Goal: Find specific fact

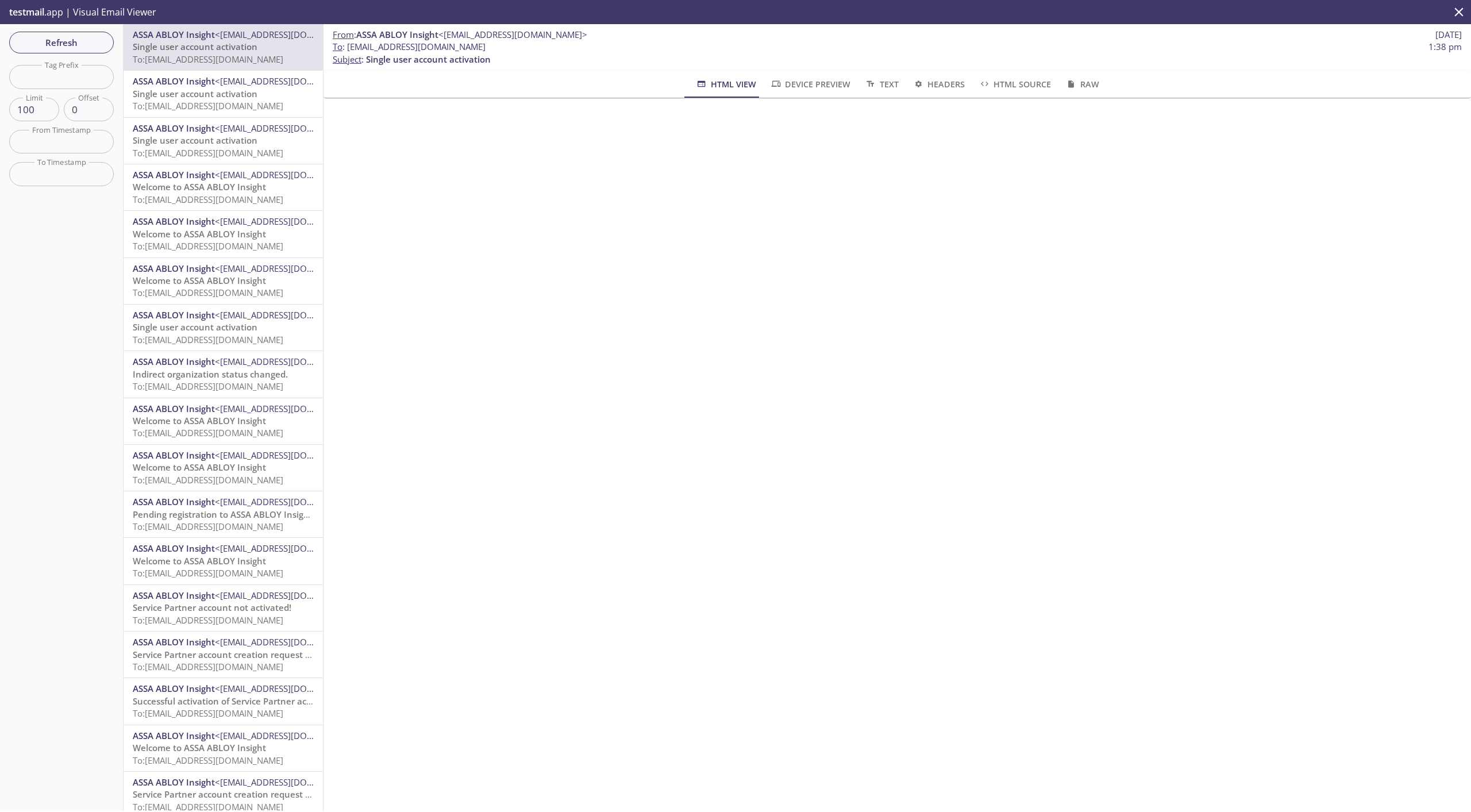
click at [80, 64] on div "Refresh Filters Tag Prefix Tag Prefix Limit 100 Limit Offset 0 Offset From Time…" at bounding box center [62, 418] width 124 height 787
click at [88, 45] on span "Refresh" at bounding box center [61, 42] width 86 height 15
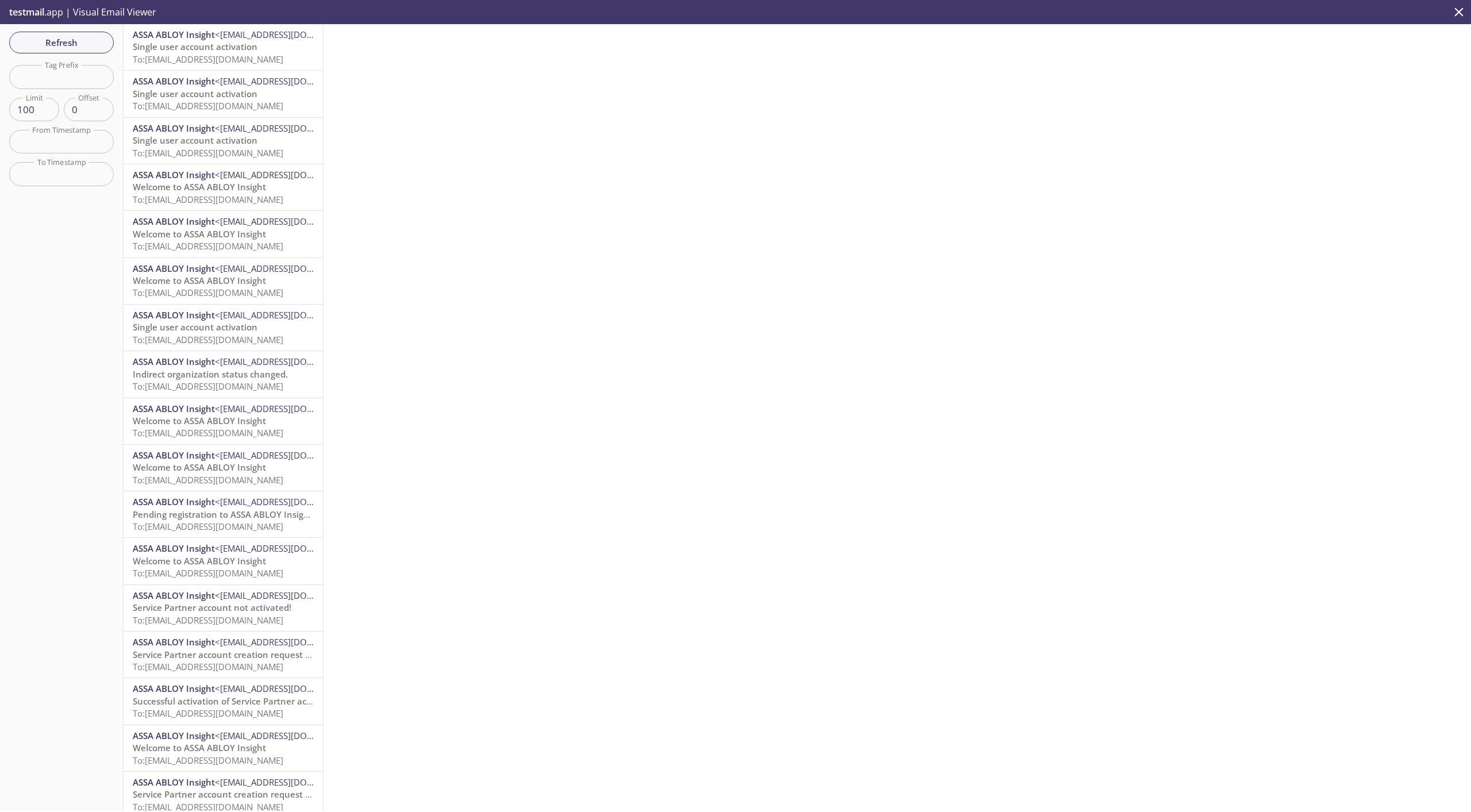
drag, startPoint x: 159, startPoint y: 58, endPoint x: 172, endPoint y: 59, distance: 13.0
click at [159, 57] on span "To: manual.ik18.09.2025.3@inbox.testmail.app" at bounding box center [208, 59] width 150 height 11
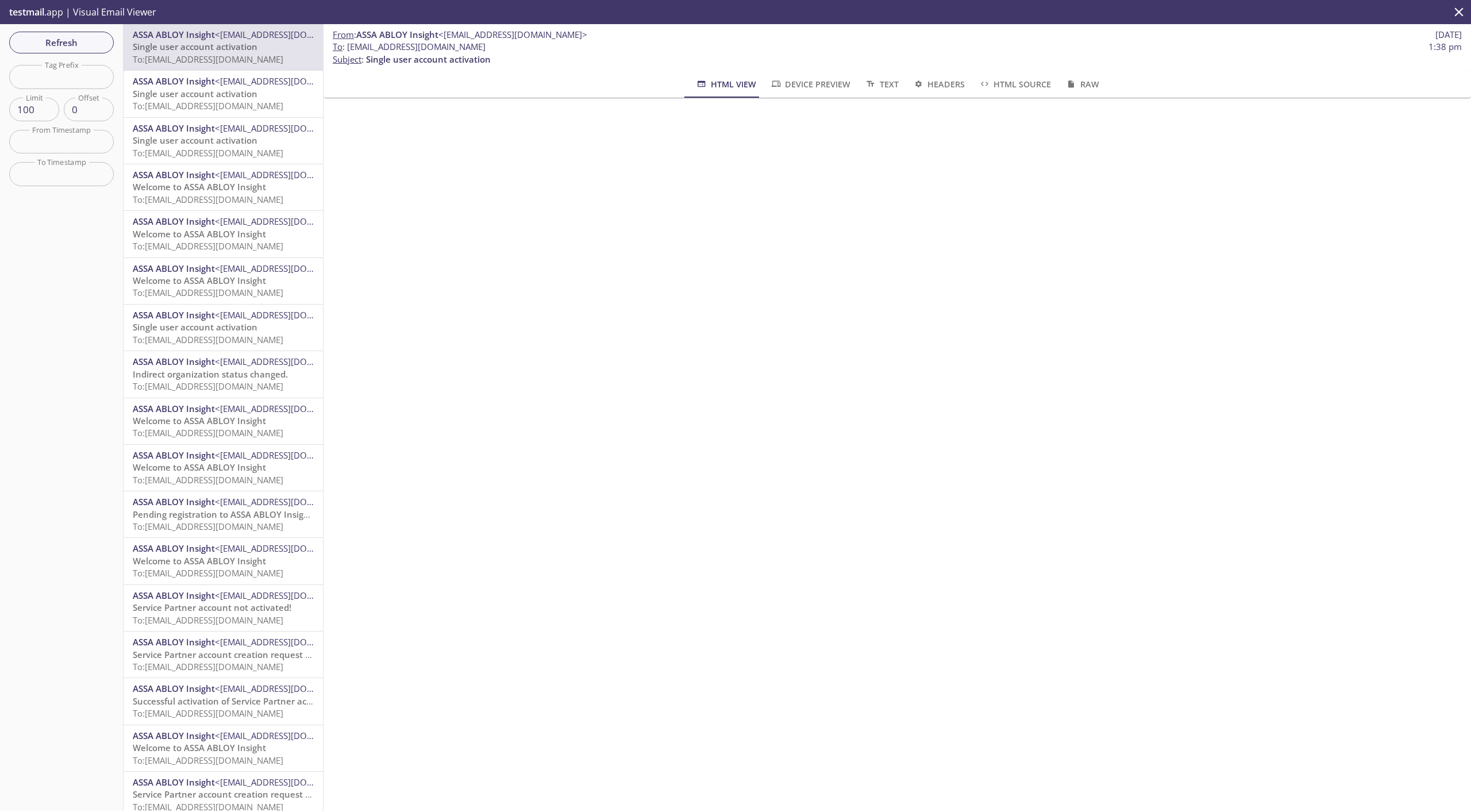
drag, startPoint x: 504, startPoint y: 48, endPoint x: 350, endPoint y: 50, distance: 154.0
click at [350, 50] on span "To : [EMAIL_ADDRESS][DOMAIN_NAME] 1:38 pm" at bounding box center [897, 46] width 1129 height 12
copy span "[EMAIL_ADDRESS][DOMAIN_NAME]"
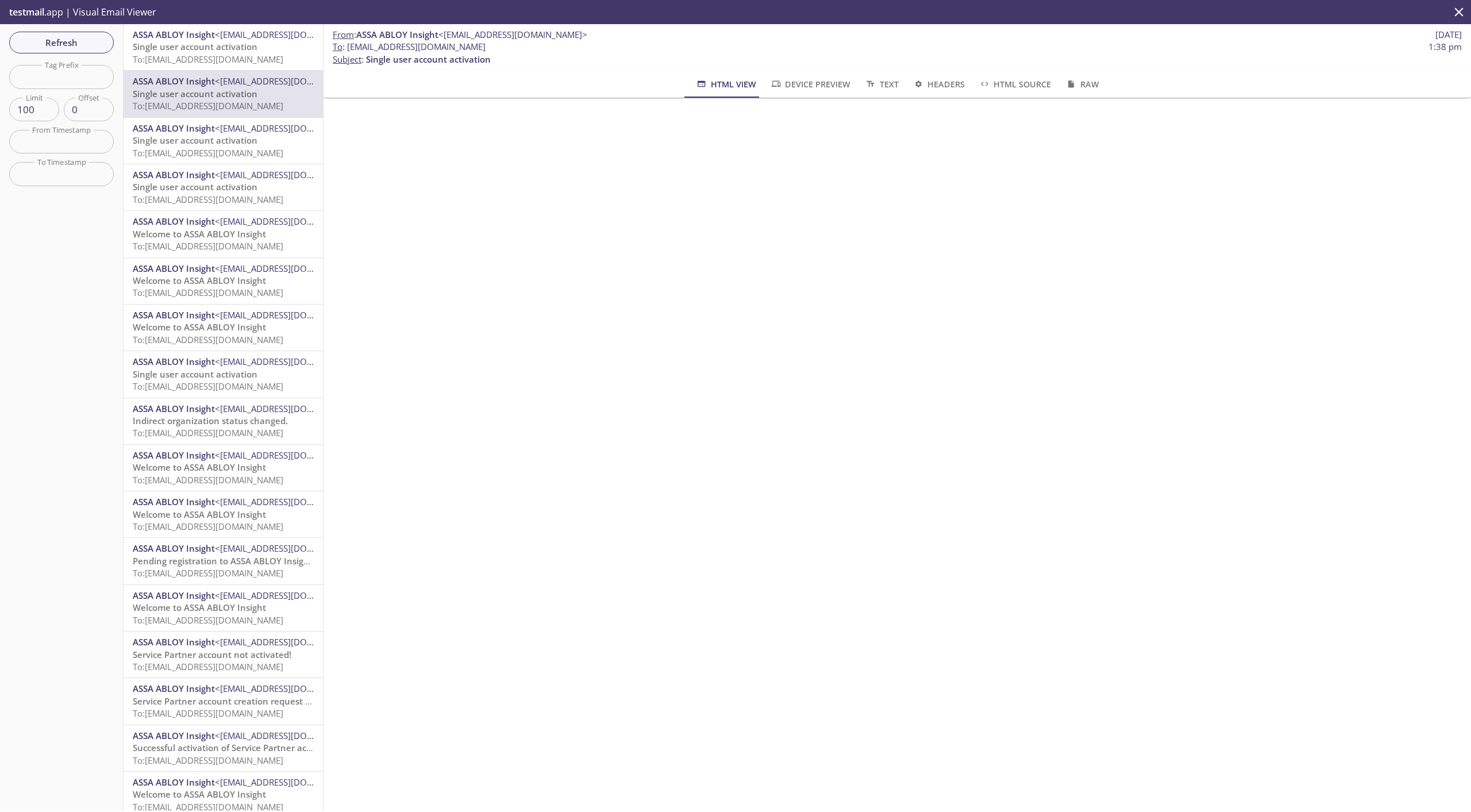
copy span "[EMAIL_ADDRESS][DOMAIN_NAME]"
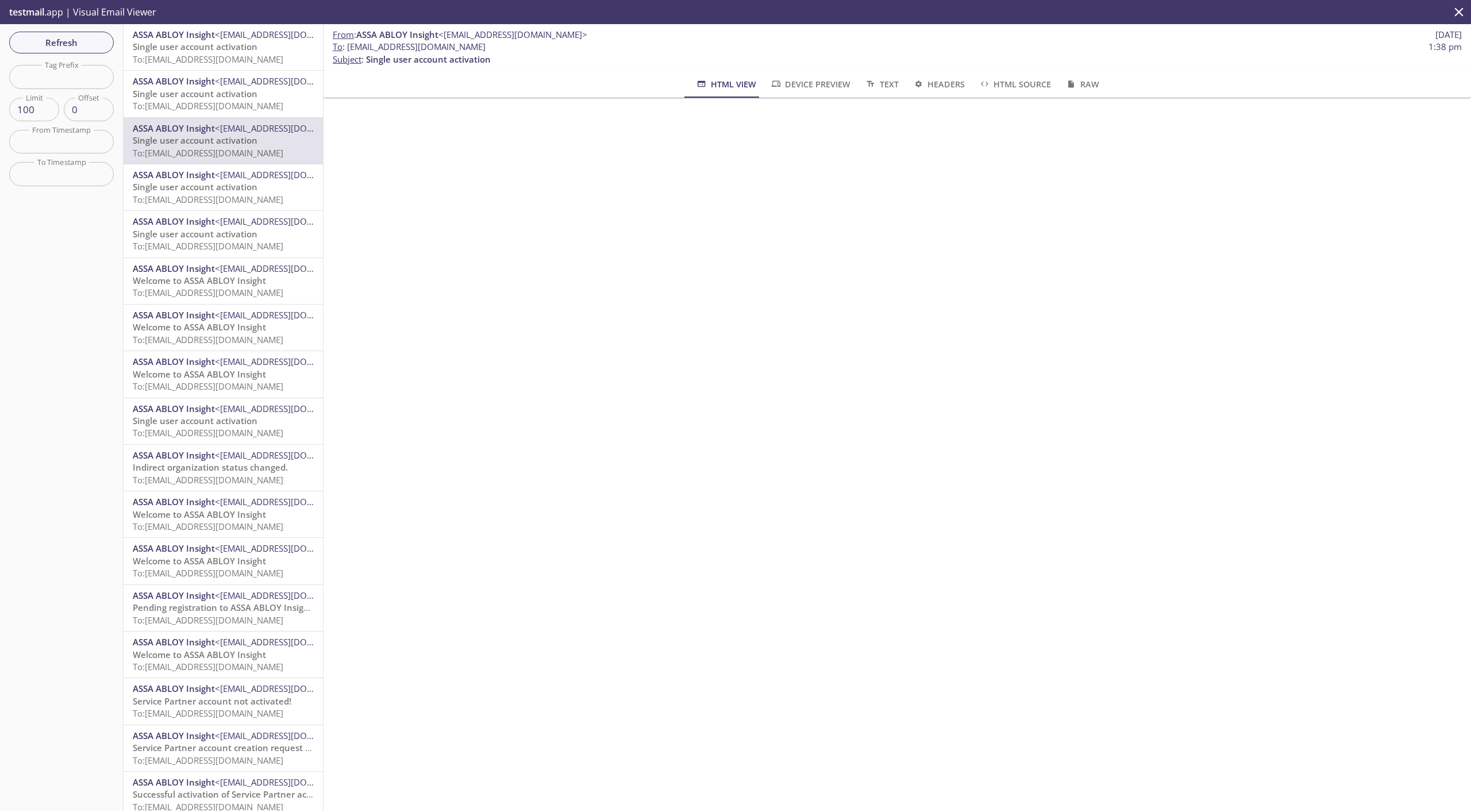
drag, startPoint x: 350, startPoint y: 44, endPoint x: 566, endPoint y: 44, distance: 216.0
click at [566, 44] on span "To : [EMAIL_ADDRESS][DOMAIN_NAME] 1:38 pm" at bounding box center [897, 46] width 1129 height 12
copy span "[EMAIL_ADDRESS][DOMAIN_NAME]"
